Goal: Task Accomplishment & Management: Use online tool/utility

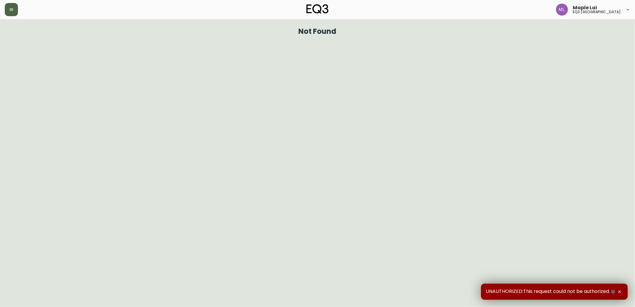
click at [13, 9] on icon "button" at bounding box center [11, 9] width 5 height 5
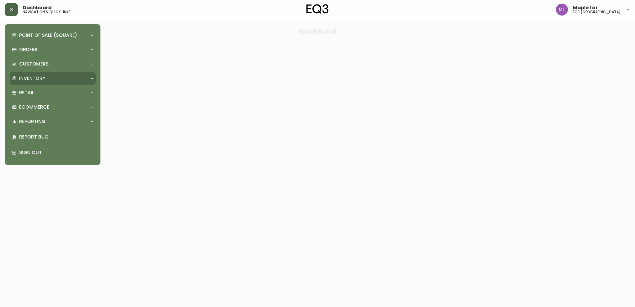
click at [35, 78] on p "Inventory" at bounding box center [32, 78] width 26 height 7
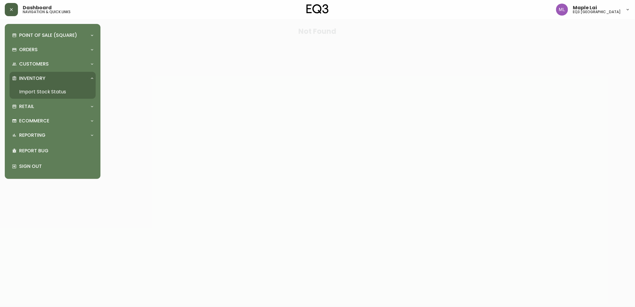
click at [37, 90] on link "Import Stock Status" at bounding box center [53, 92] width 86 height 14
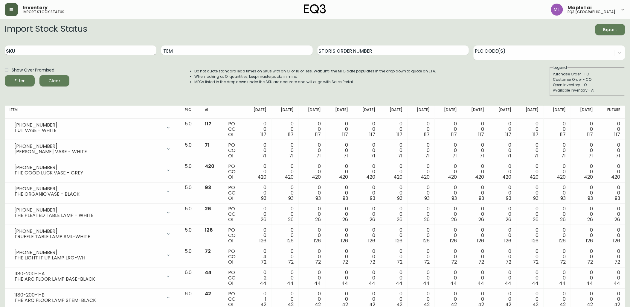
click at [38, 51] on input "SKU" at bounding box center [80, 50] width 151 height 10
paste input "[PHONE_NUMBER]"
click at [5, 75] on button "Filter" at bounding box center [20, 80] width 30 height 11
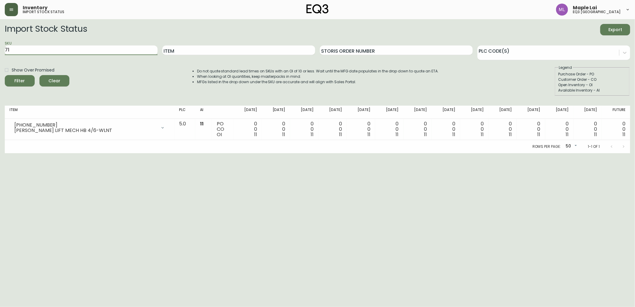
type input "7"
paste input "[PHONE_NUMBER]"
click at [5, 75] on button "Filter" at bounding box center [20, 80] width 30 height 11
type input "7"
paste input "[PHONE_NUMBER]"
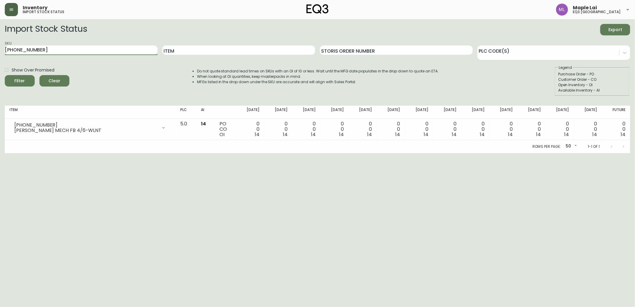
click at [5, 75] on button "Filter" at bounding box center [20, 80] width 30 height 11
type input "7"
click at [271, 51] on input "Item" at bounding box center [238, 50] width 153 height 10
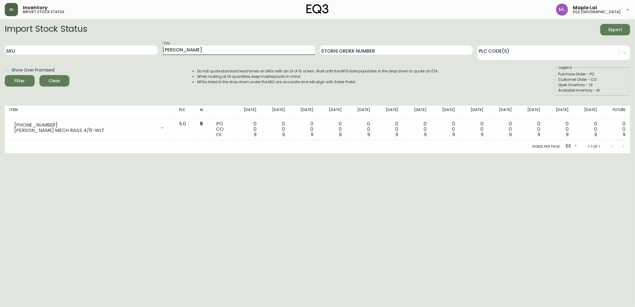
type input "[PERSON_NAME]"
click at [5, 75] on button "Filter" at bounding box center [20, 80] width 30 height 11
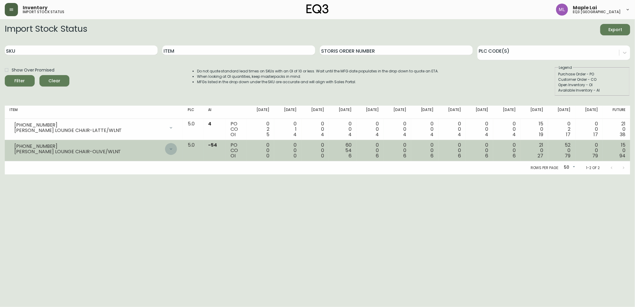
click at [172, 148] on icon at bounding box center [171, 148] width 2 height 1
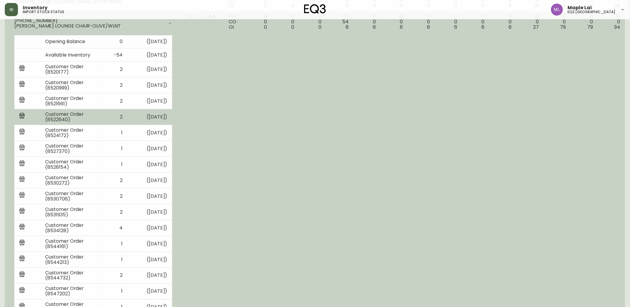
scroll to position [133, 0]
